Goal: Navigation & Orientation: Find specific page/section

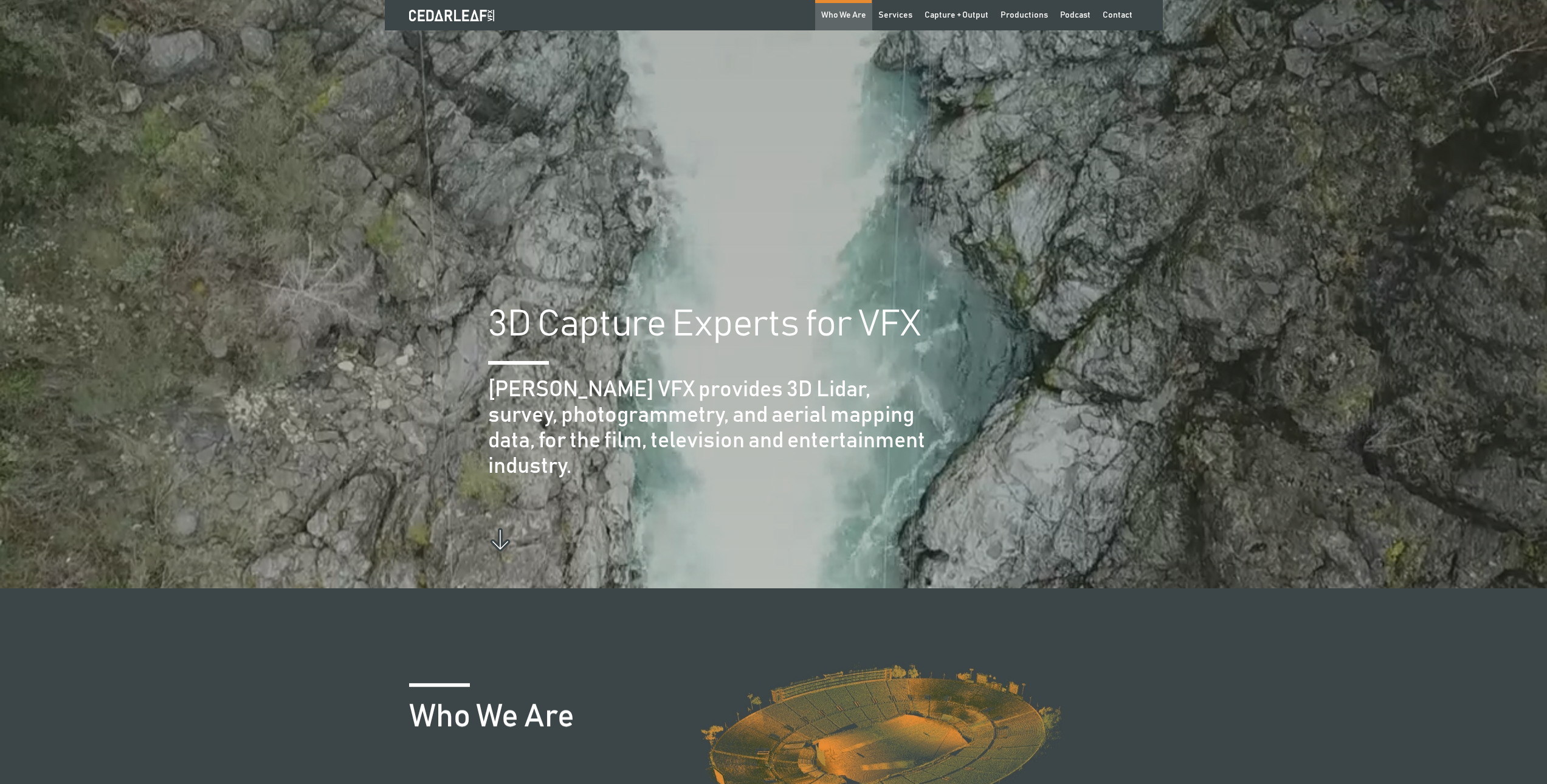
click at [858, 6] on link "Who We Are" at bounding box center [844, 15] width 57 height 30
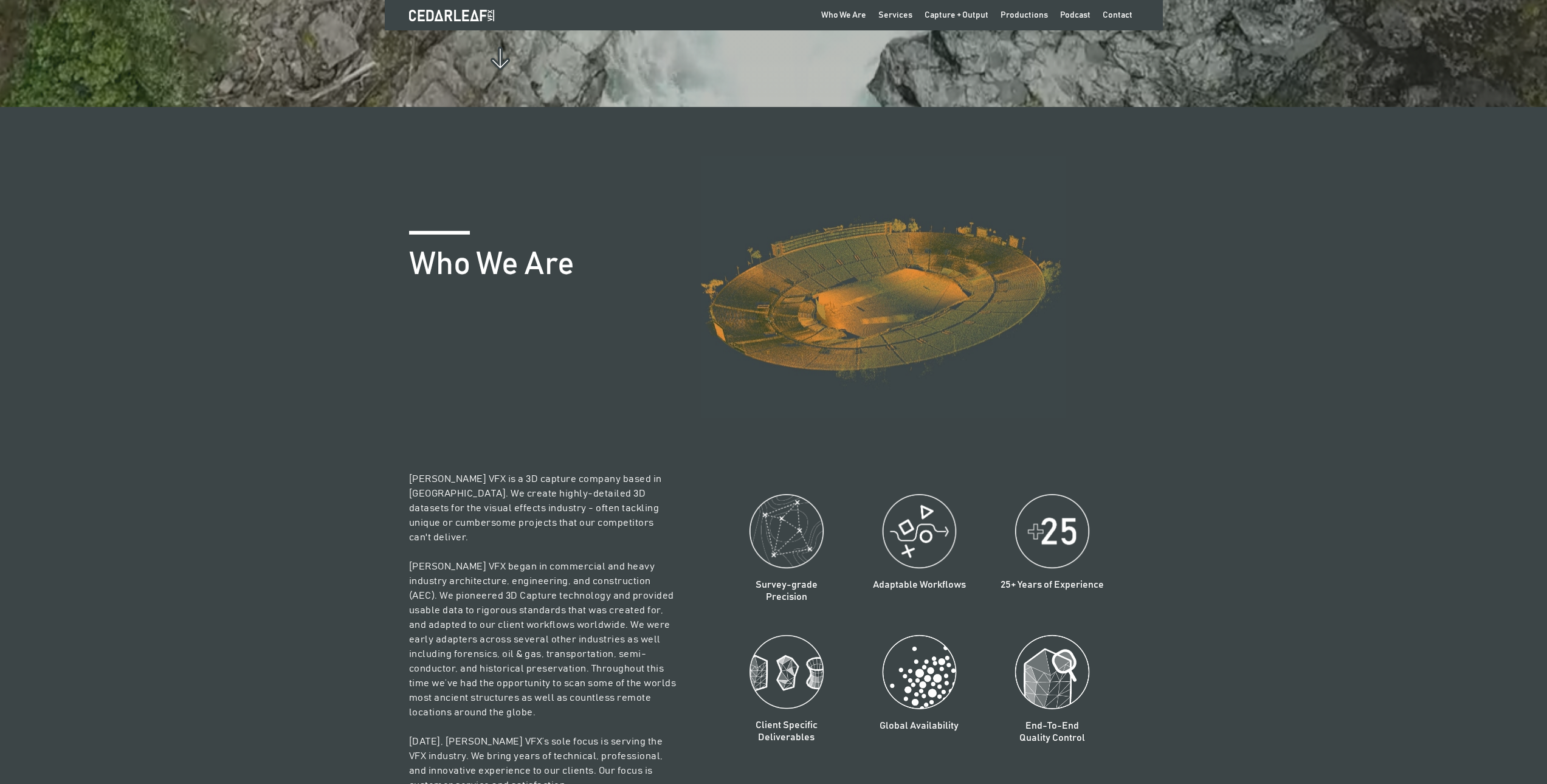
scroll to position [583, 0]
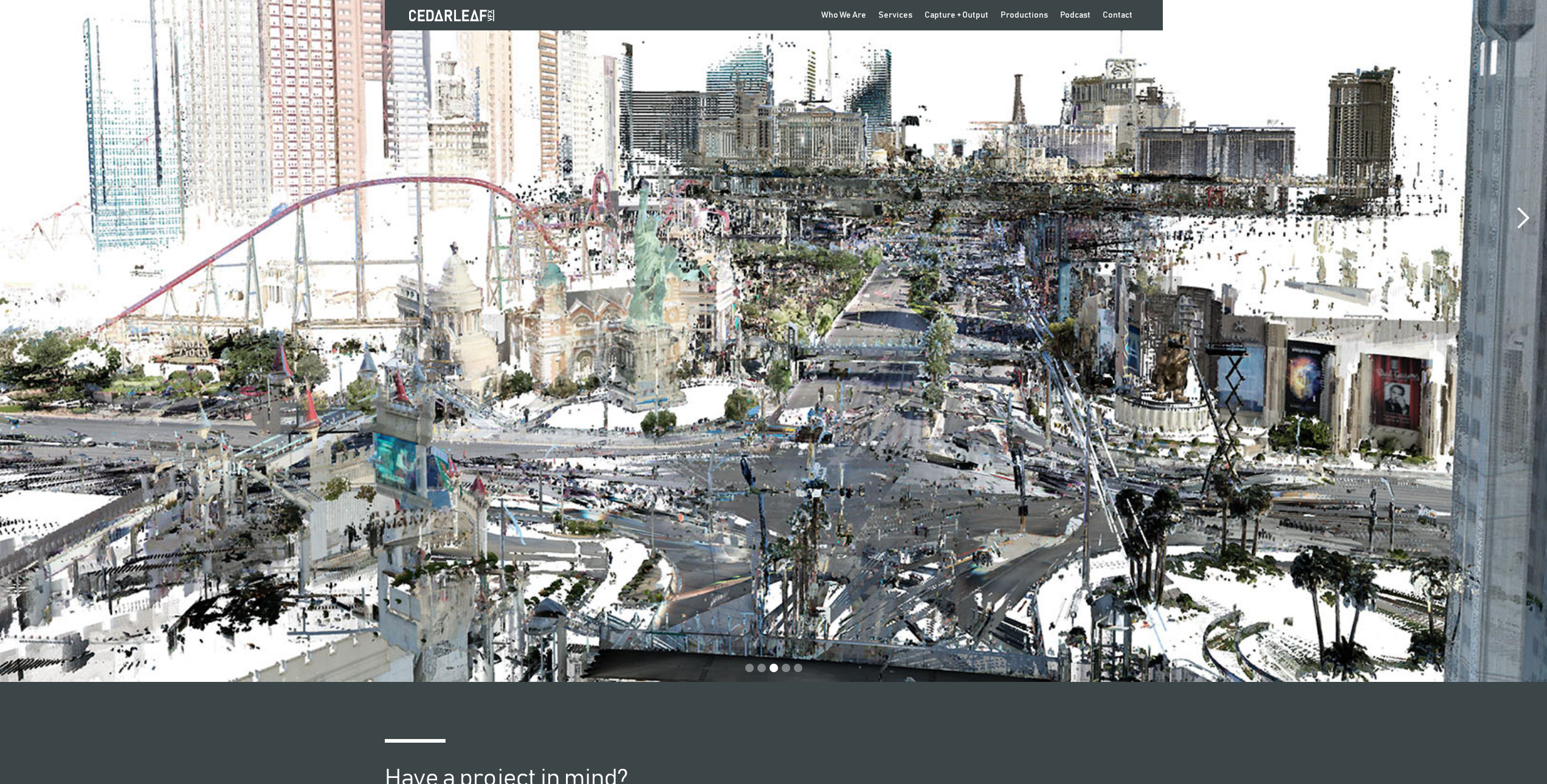
scroll to position [3147, 0]
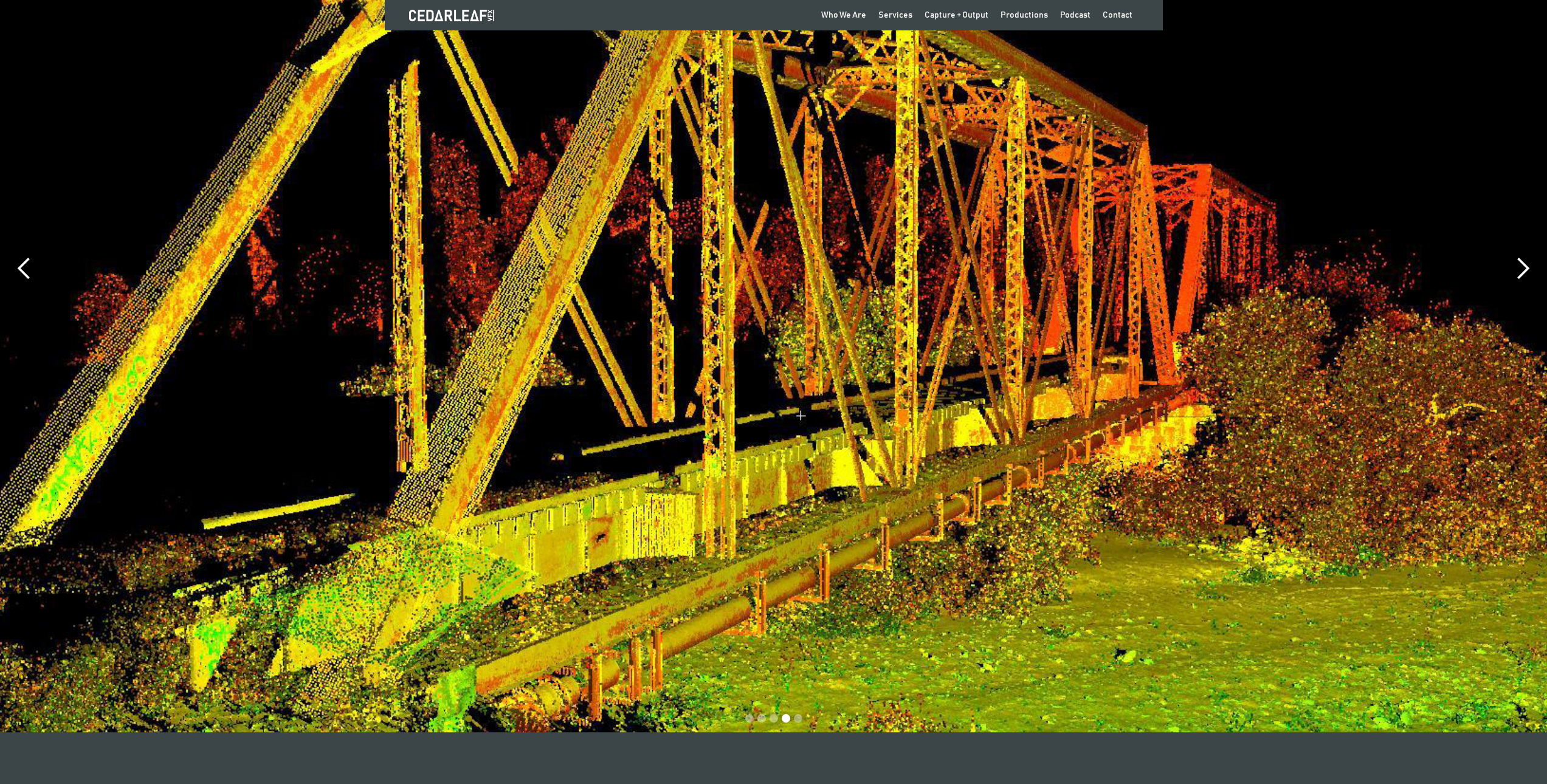
drag, startPoint x: 1381, startPoint y: 496, endPoint x: 937, endPoint y: 437, distance: 447.9
click at [923, 446] on div "Slide 4 of 5." at bounding box center [774, 268] width 1547 height 928
click at [1528, 266] on div "next slide" at bounding box center [1522, 269] width 25 height 25
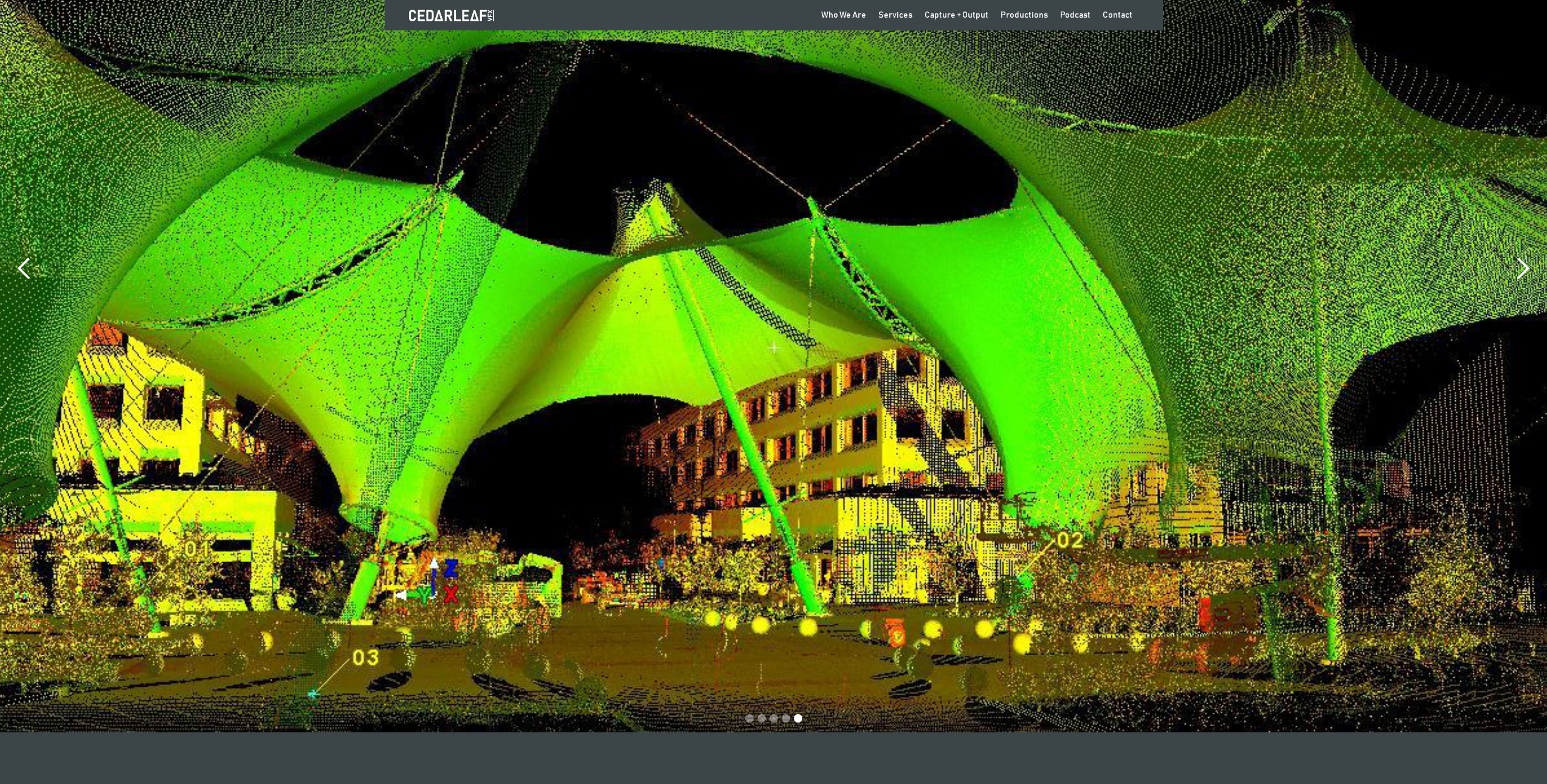
click at [1528, 266] on div "next slide" at bounding box center [1522, 269] width 25 height 25
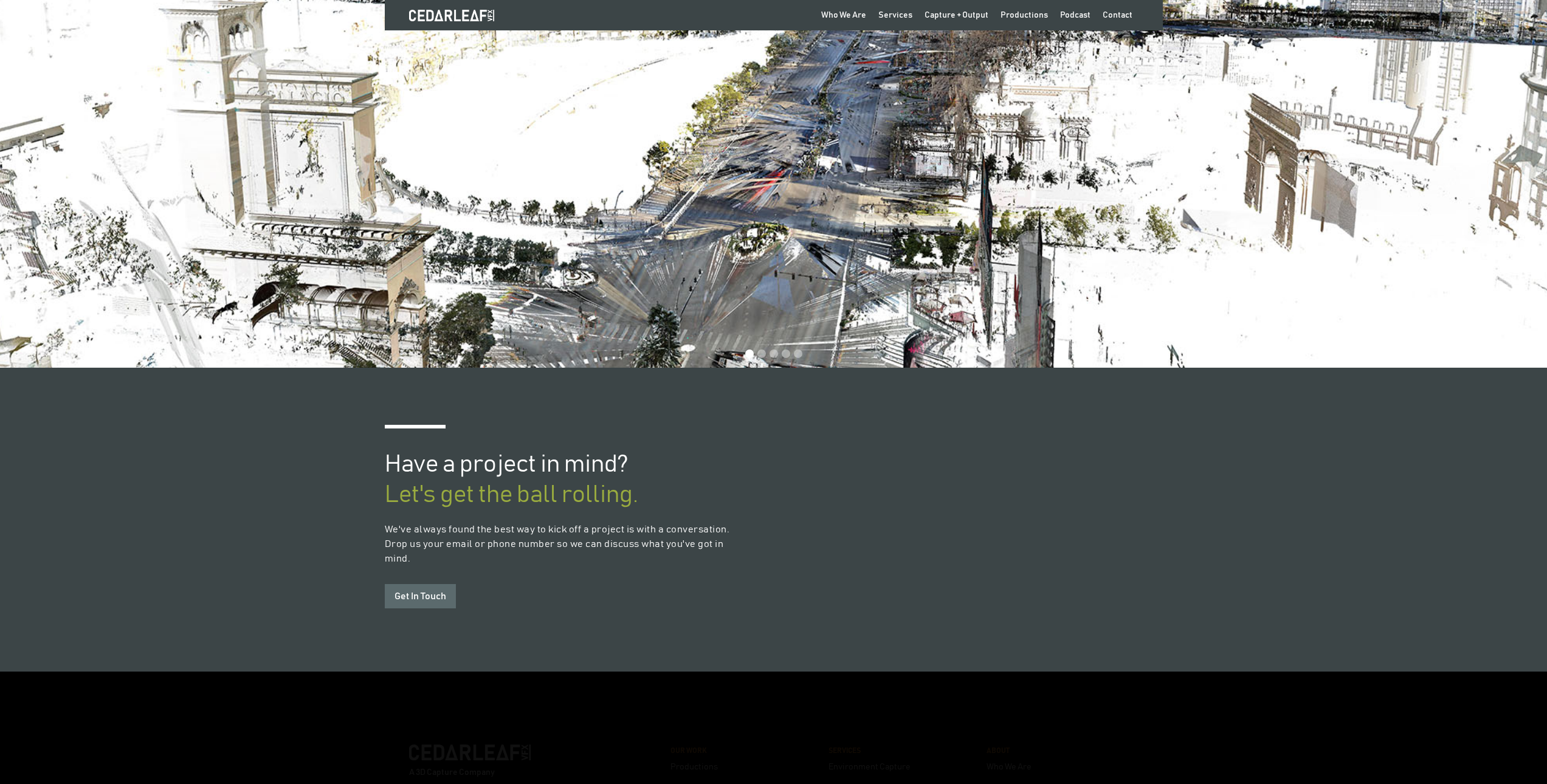
scroll to position [3720, 0]
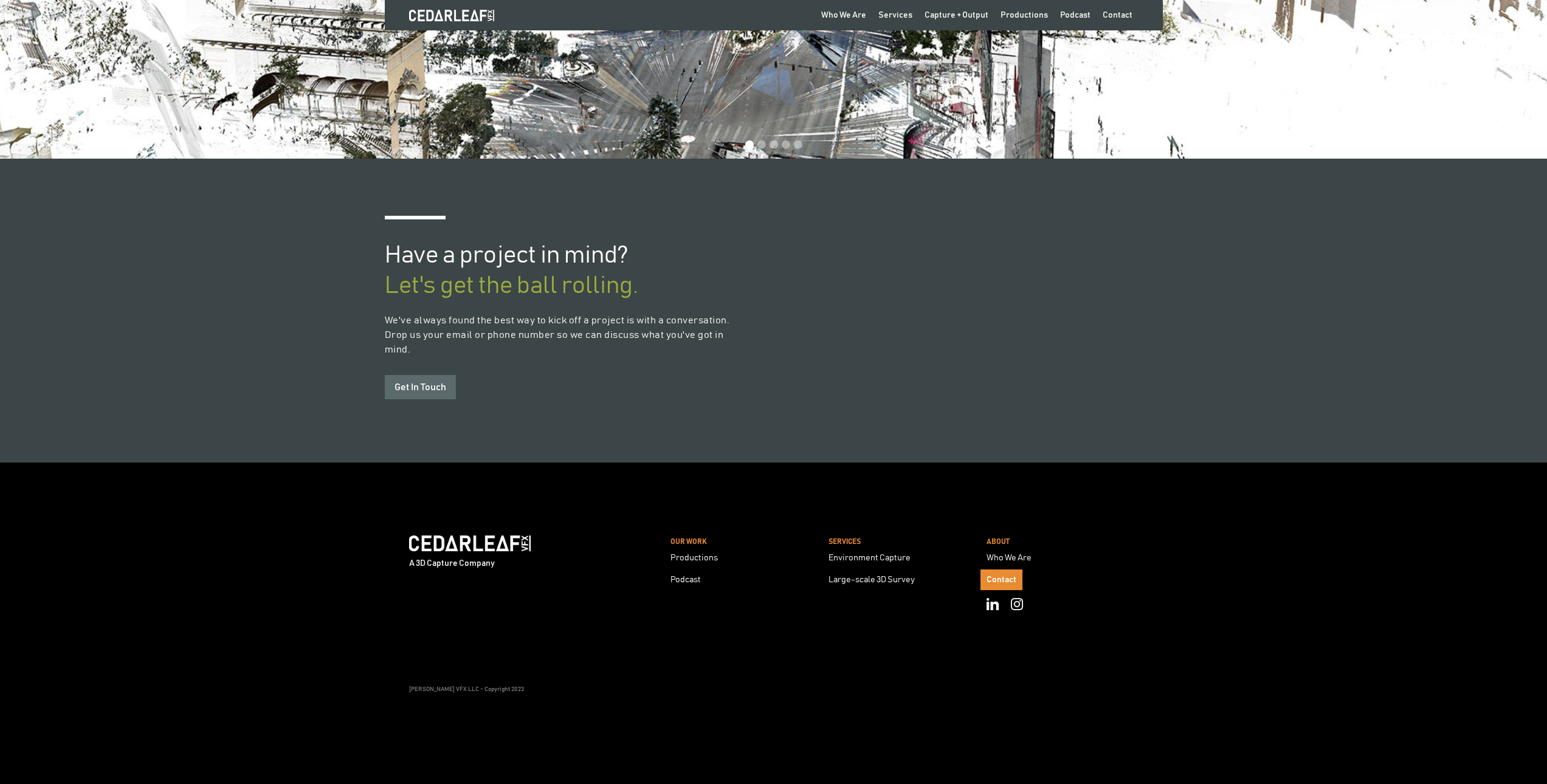
click at [1014, 577] on div "Contact" at bounding box center [1001, 579] width 29 height 8
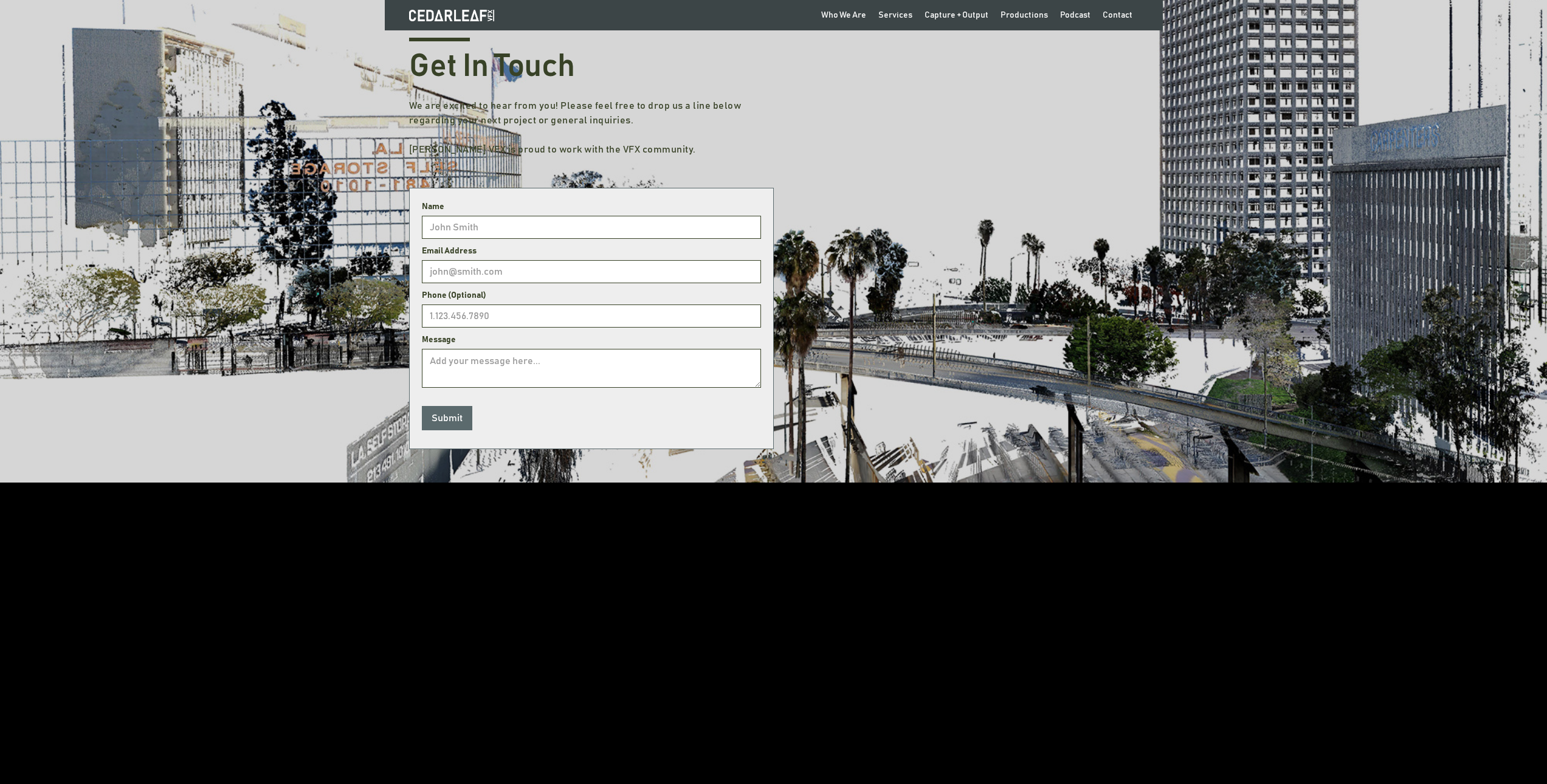
scroll to position [333, 0]
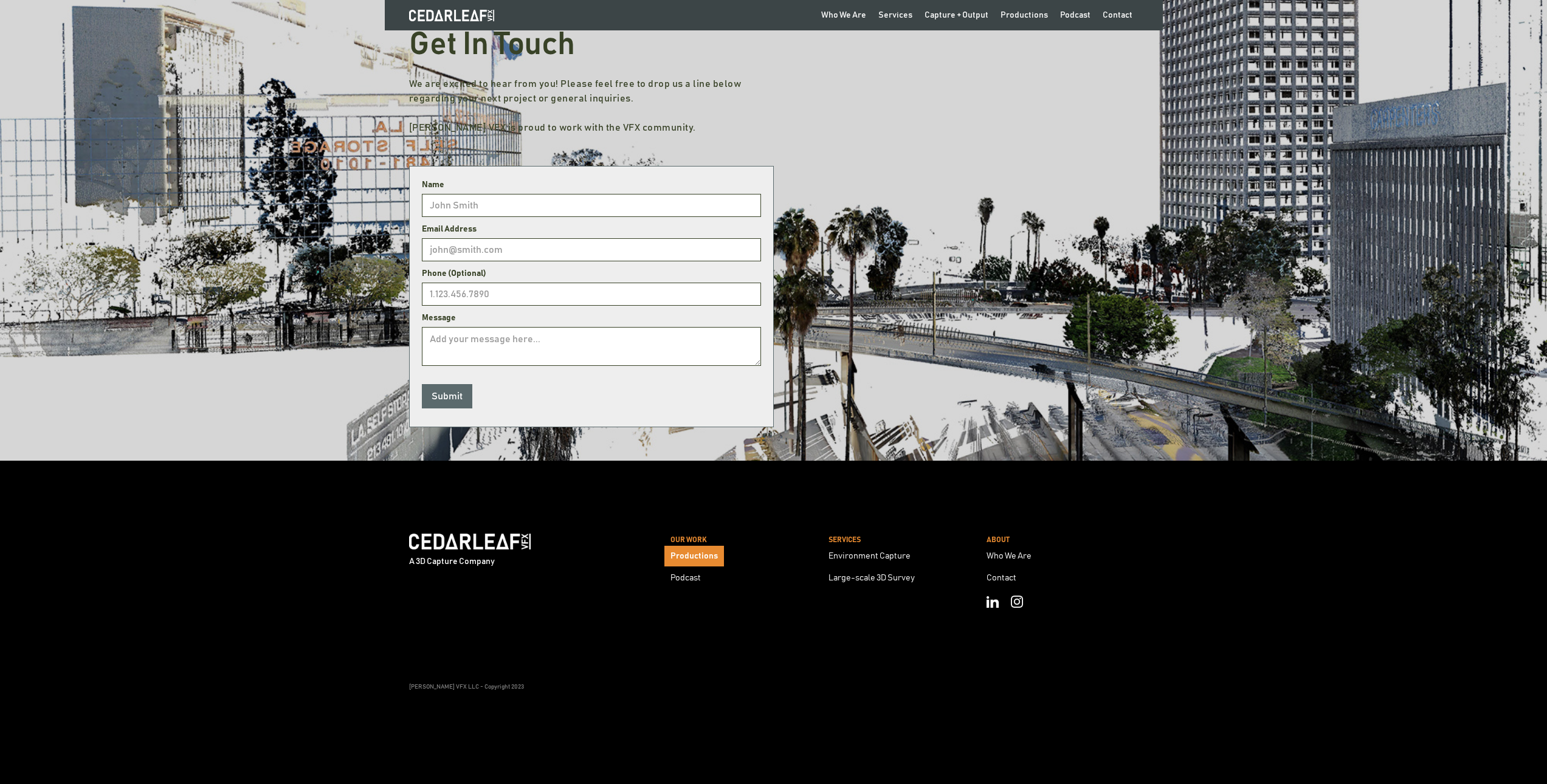
click at [678, 557] on div "Productions" at bounding box center [694, 555] width 48 height 8
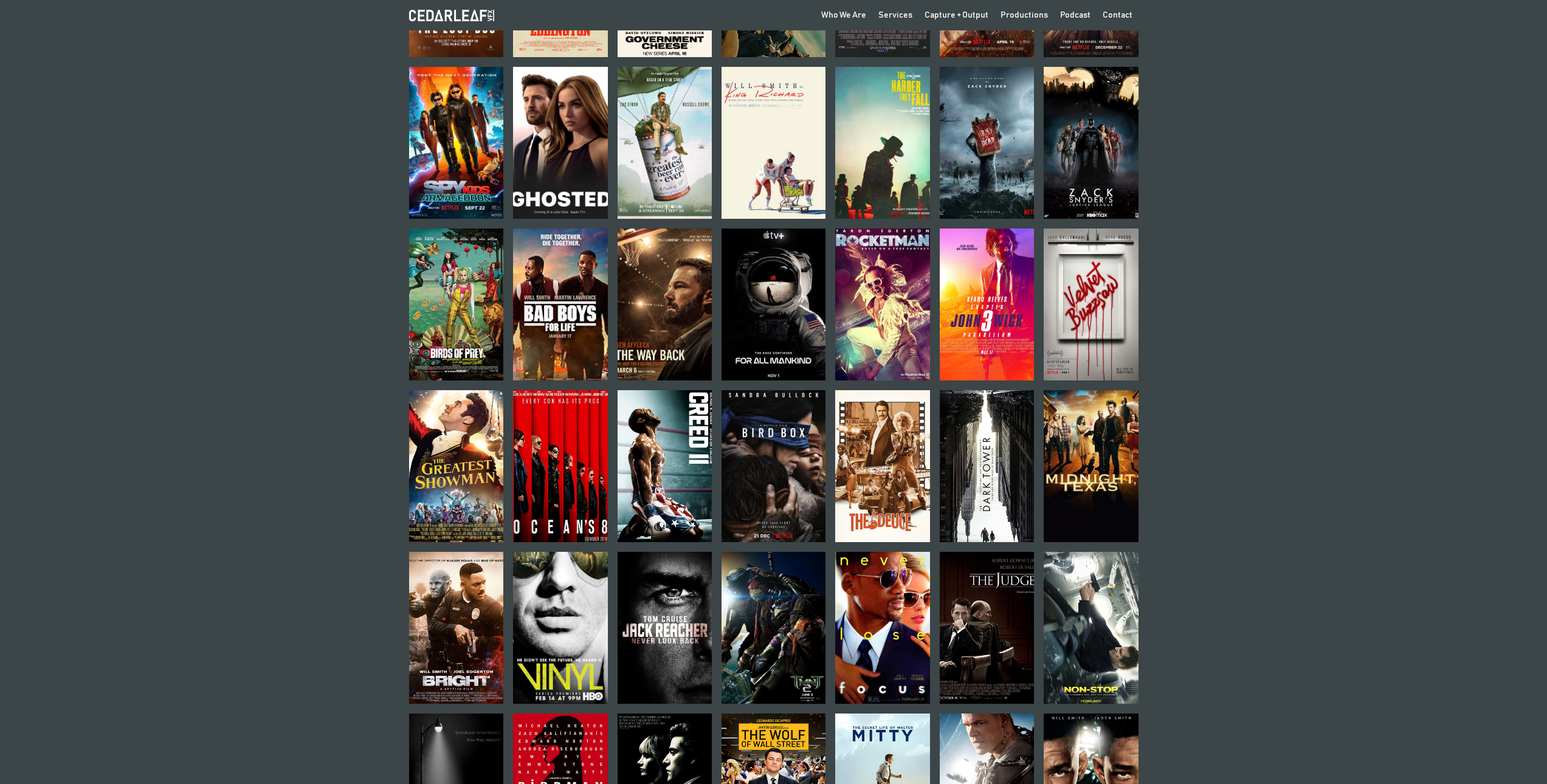
scroll to position [790, 0]
